Goal: Obtain resource: Download file/media

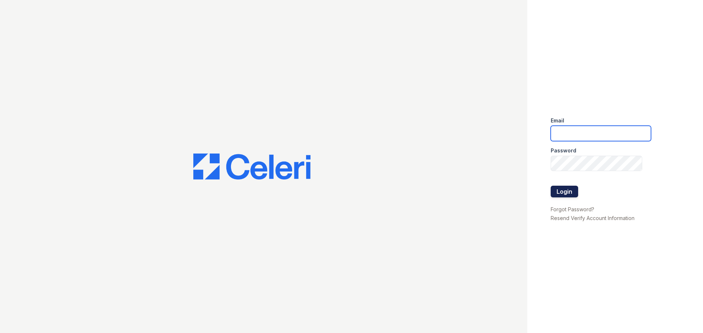
type input "marion2@cafmanagement.com"
click at [560, 195] on button "Login" at bounding box center [563, 192] width 27 height 12
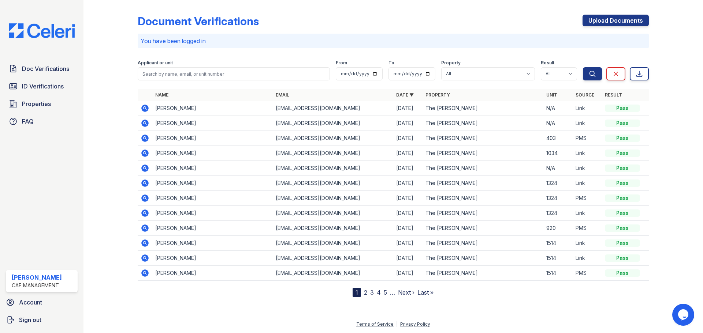
click at [144, 123] on icon at bounding box center [144, 123] width 2 height 2
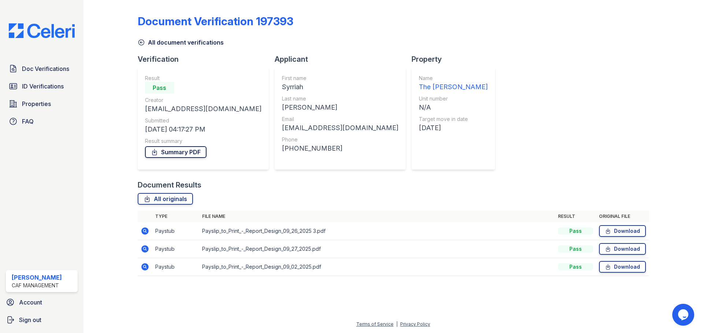
click at [188, 149] on link "Summary PDF" at bounding box center [175, 152] width 61 height 12
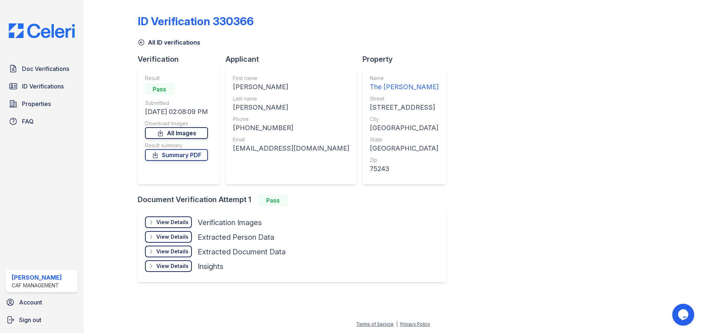
click at [179, 132] on link "All Images" at bounding box center [176, 133] width 63 height 12
click at [189, 152] on link "Summary PDF" at bounding box center [176, 155] width 63 height 12
